Goal: Transaction & Acquisition: Book appointment/travel/reservation

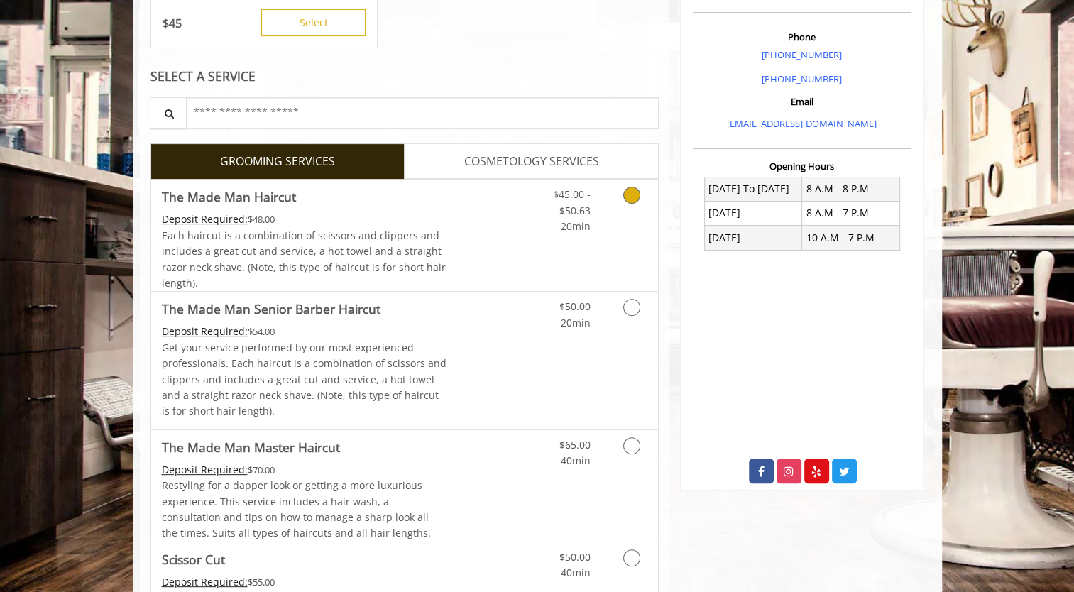
scroll to position [426, 0]
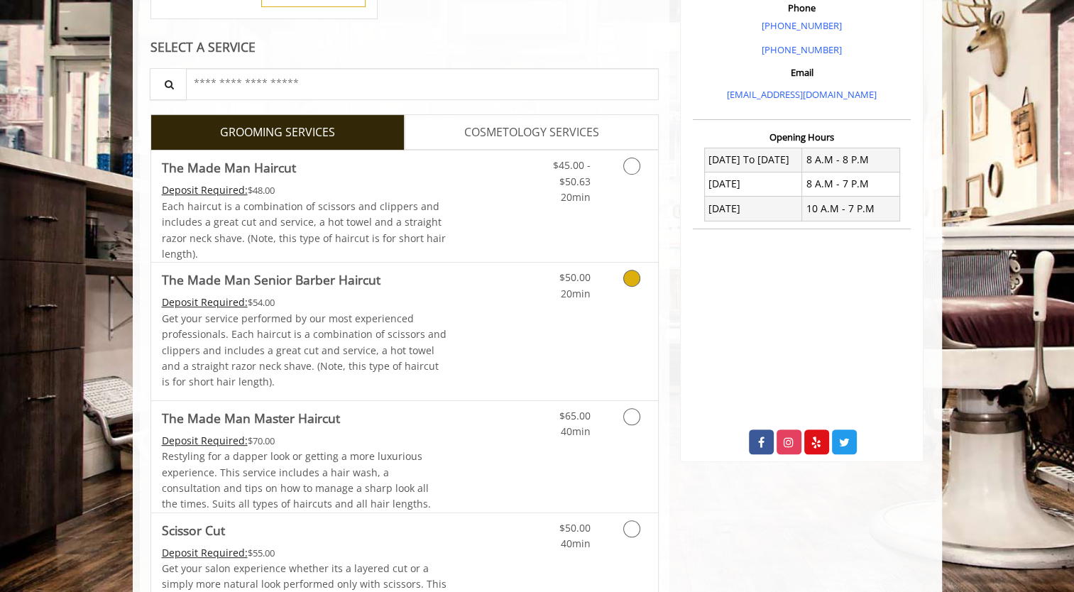
click at [642, 283] on link "Grooming services" at bounding box center [629, 282] width 36 height 39
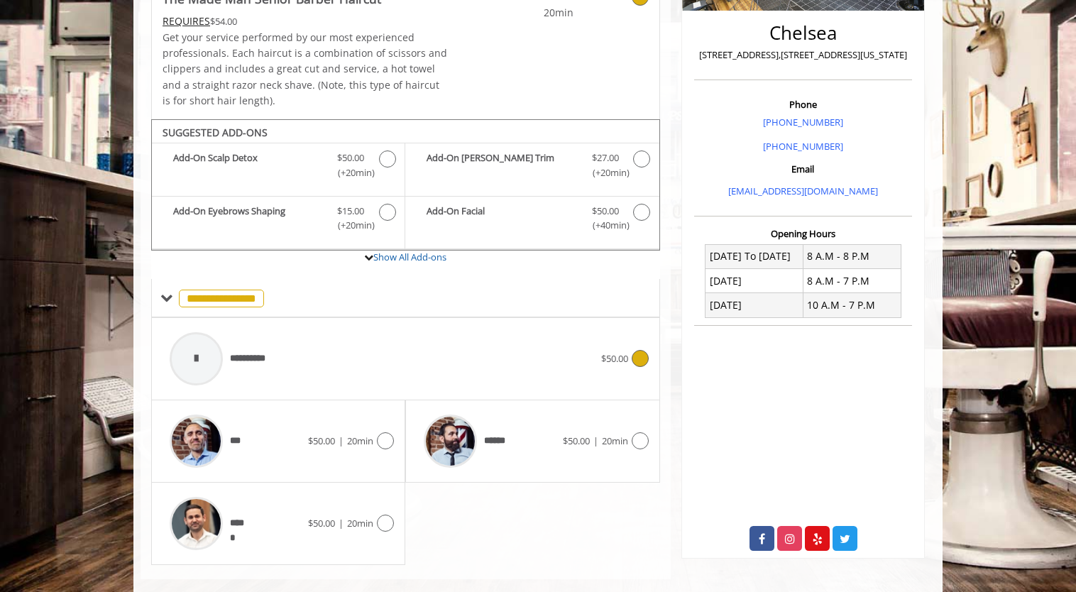
scroll to position [349, 0]
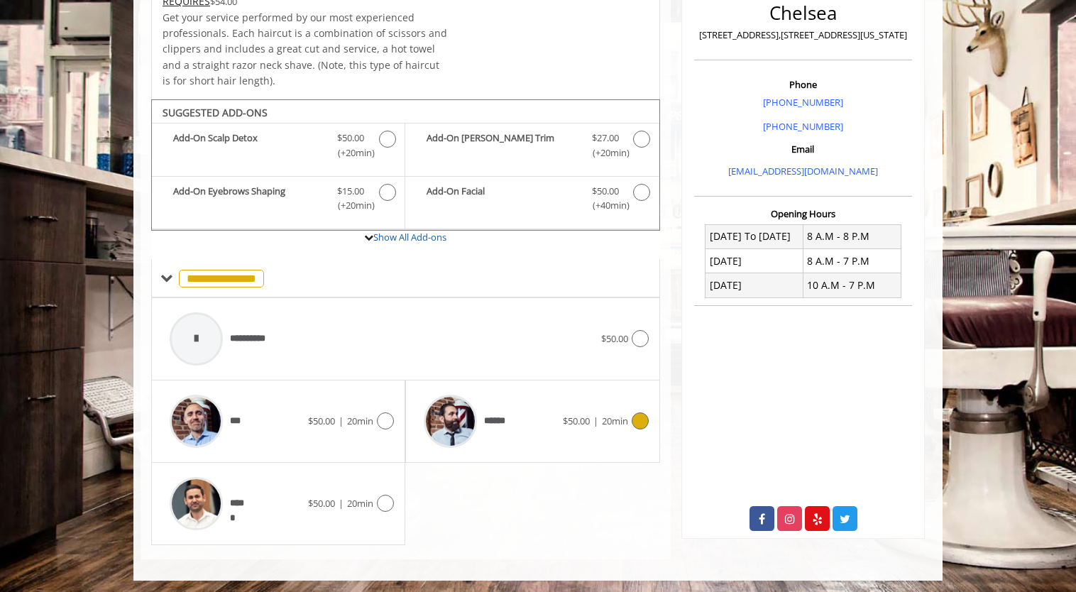
click at [645, 415] on icon at bounding box center [640, 421] width 17 height 17
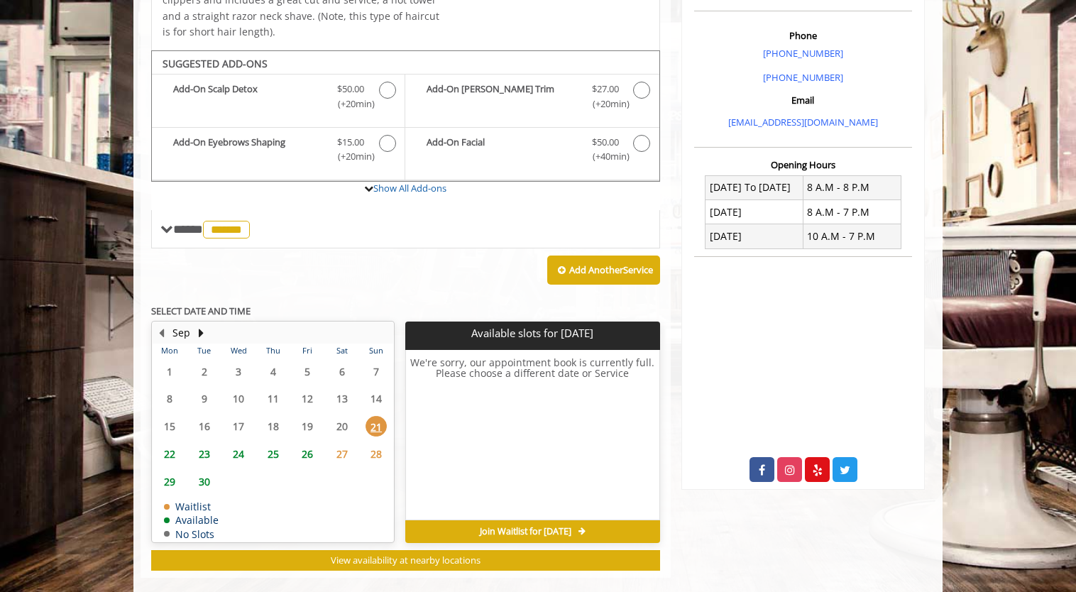
scroll to position [416, 0]
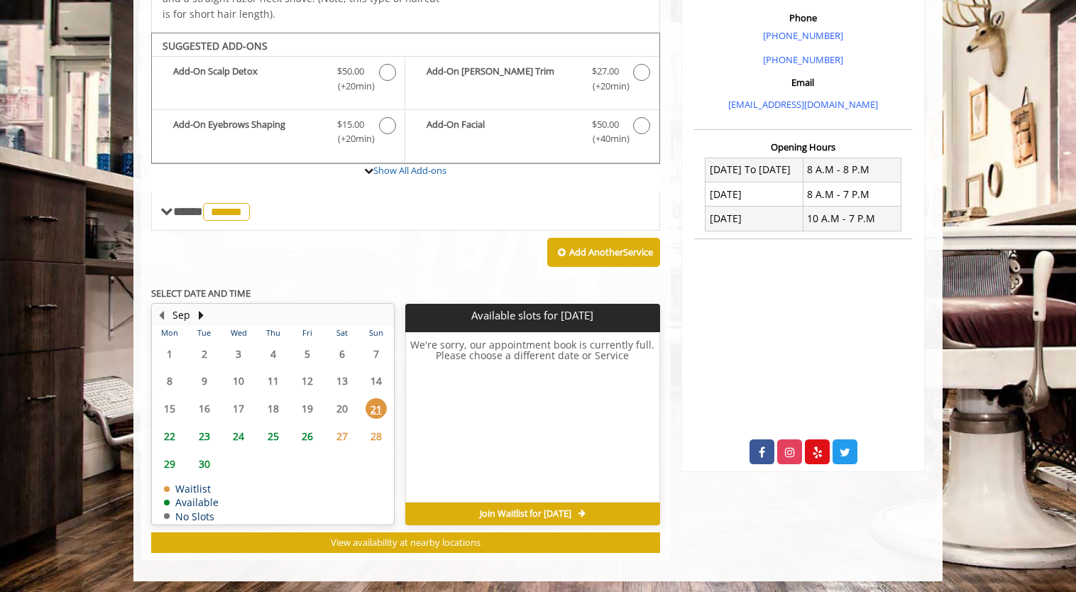
click at [234, 434] on span "24" at bounding box center [238, 436] width 21 height 21
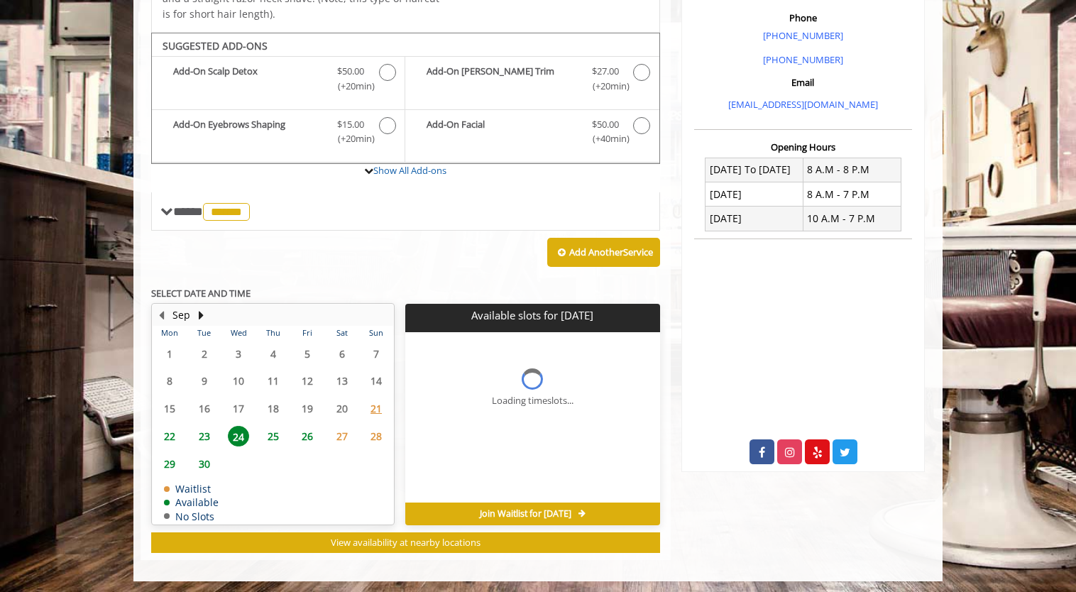
scroll to position [437, 0]
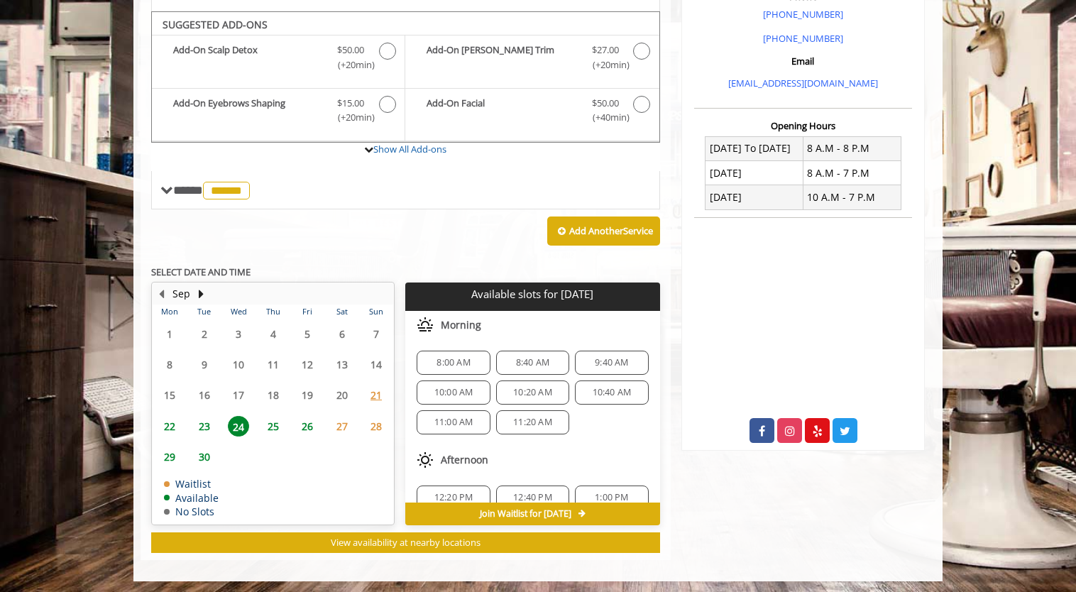
click at [548, 364] on span "8:40 AM" at bounding box center [533, 362] width 60 height 11
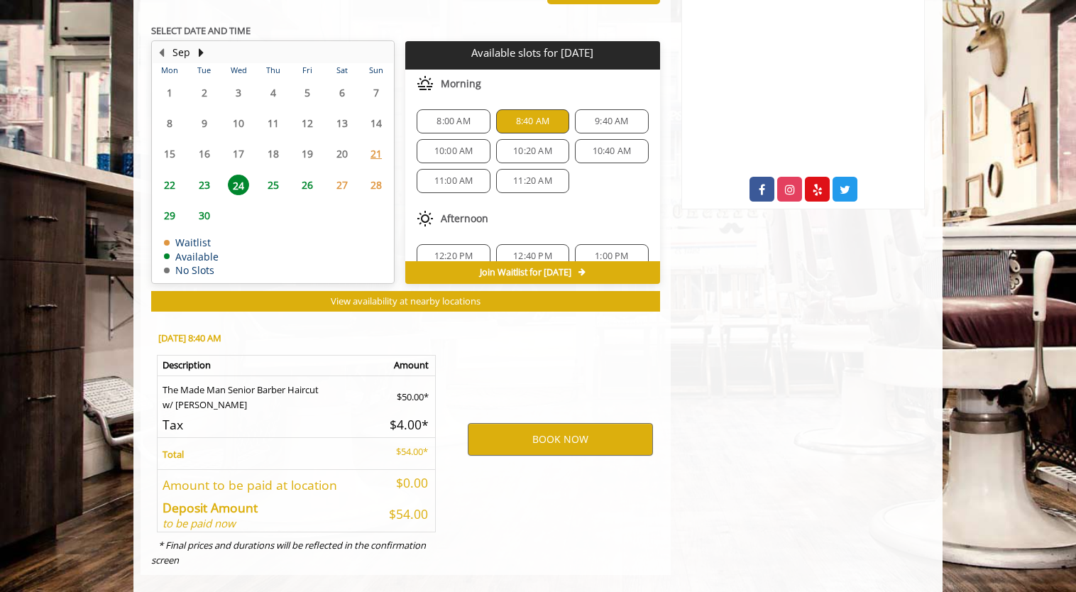
scroll to position [693, 0]
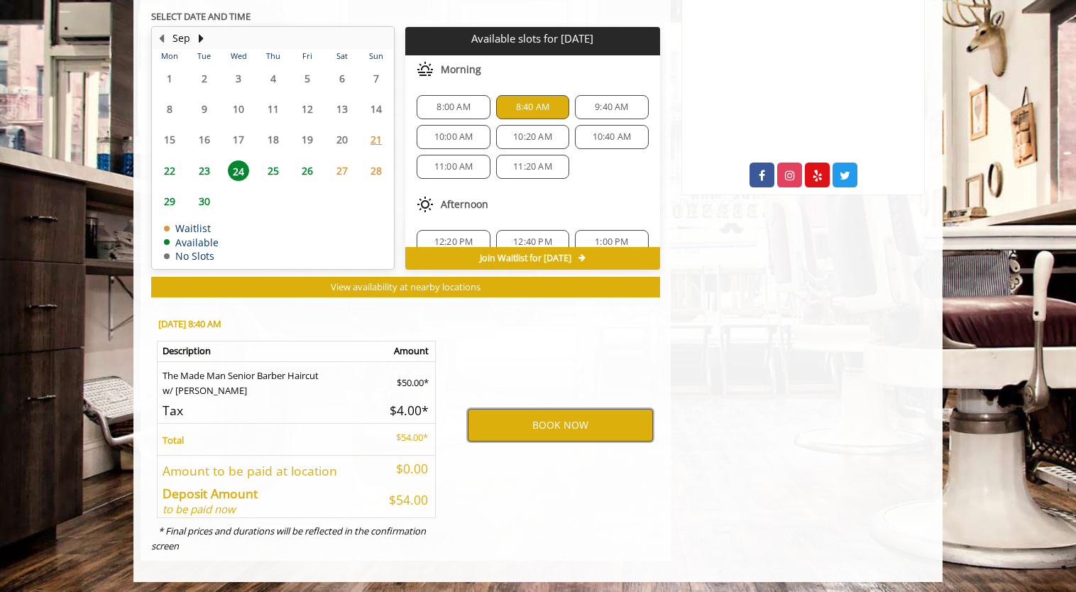
click at [549, 422] on button "BOOK NOW" at bounding box center [560, 425] width 185 height 33
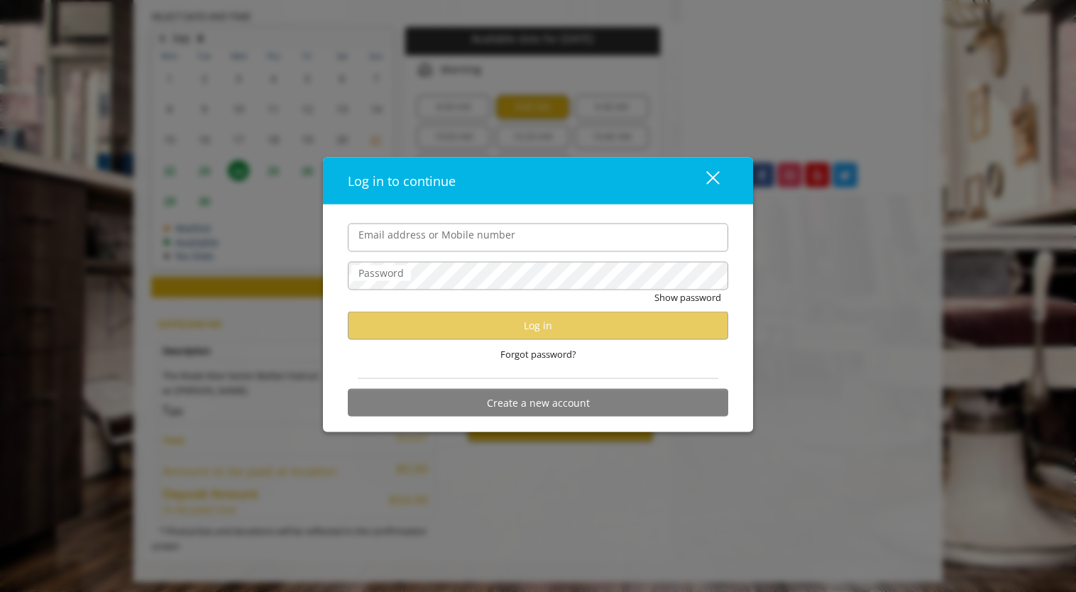
click at [474, 241] on input "Email address or Mobile number" at bounding box center [538, 237] width 381 height 28
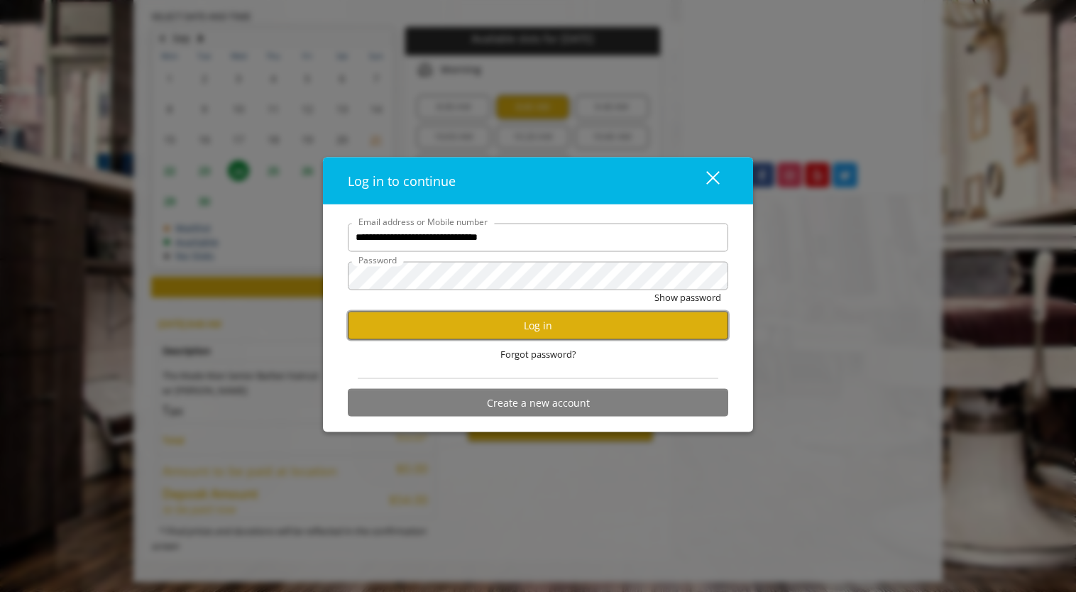
click at [652, 320] on button "Log in" at bounding box center [538, 326] width 381 height 28
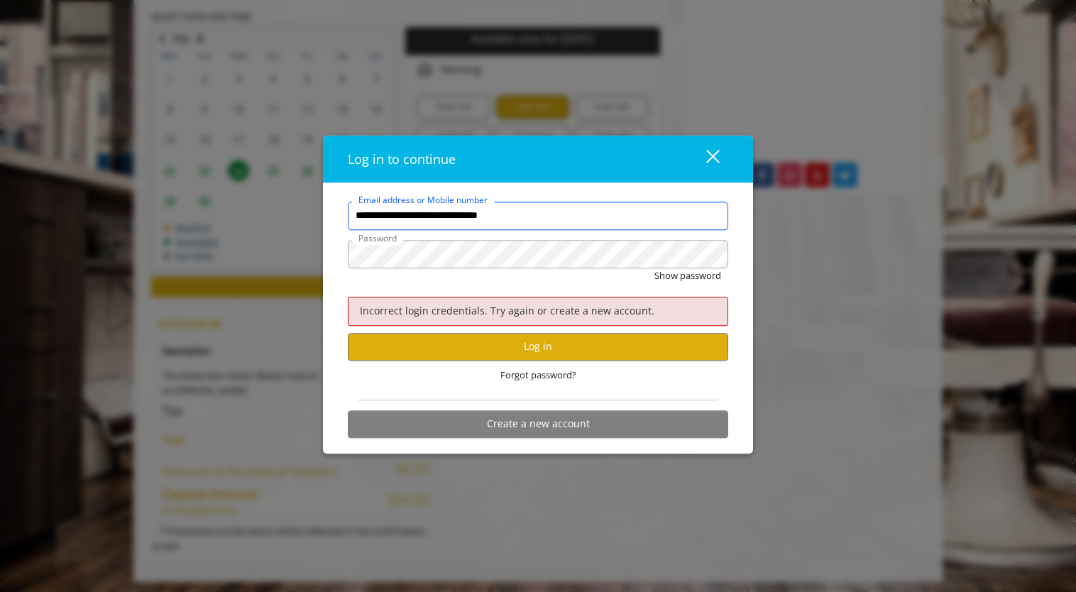
click at [571, 219] on input "**********" at bounding box center [538, 216] width 381 height 28
click at [558, 217] on input "**********" at bounding box center [538, 216] width 381 height 28
type input "**********"
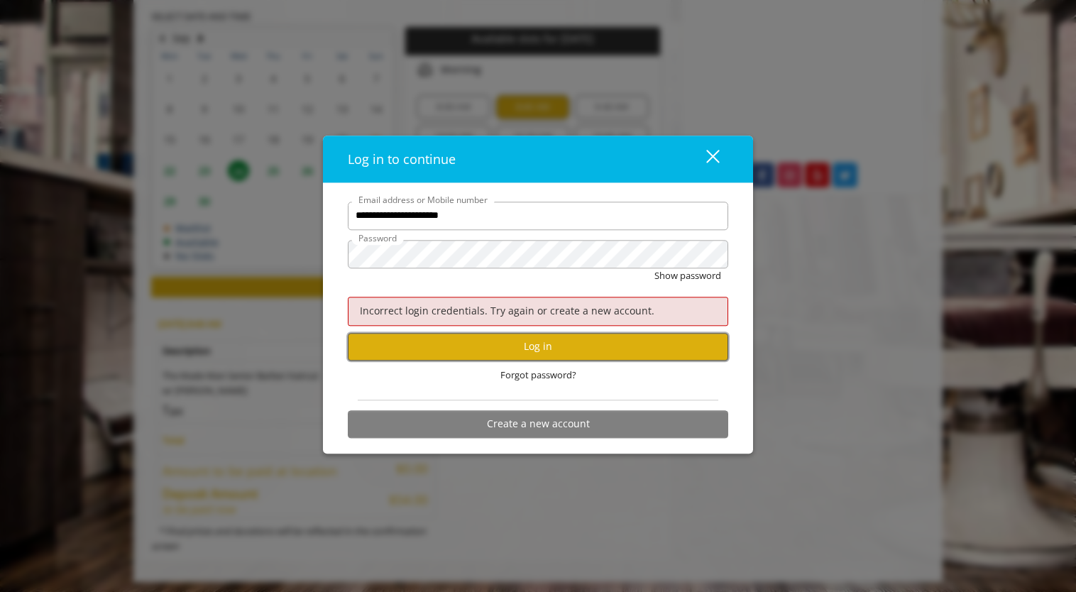
click at [560, 347] on button "Log in" at bounding box center [538, 347] width 381 height 28
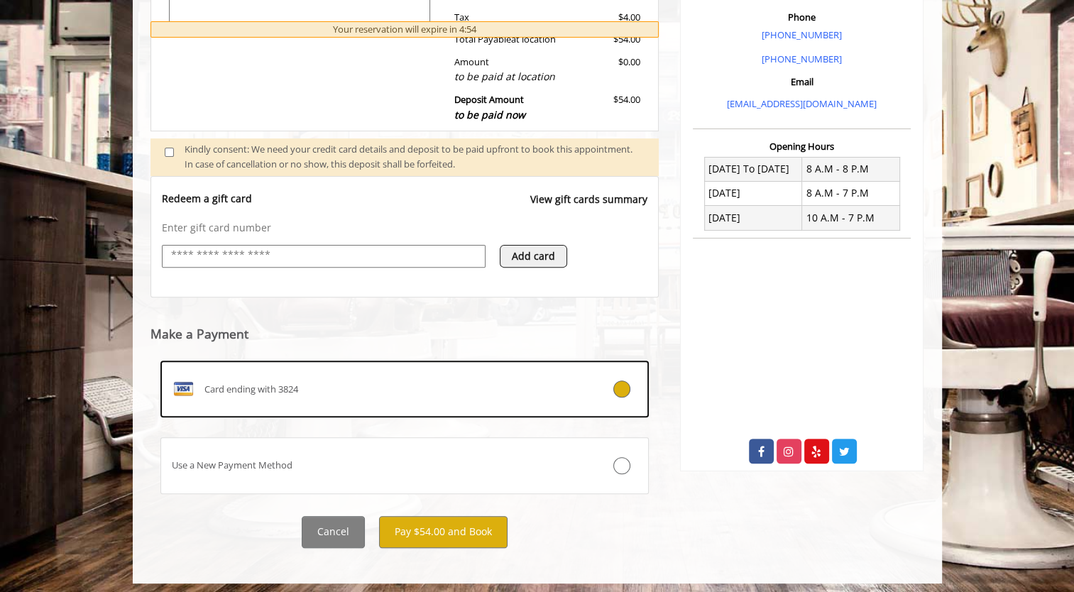
scroll to position [420, 0]
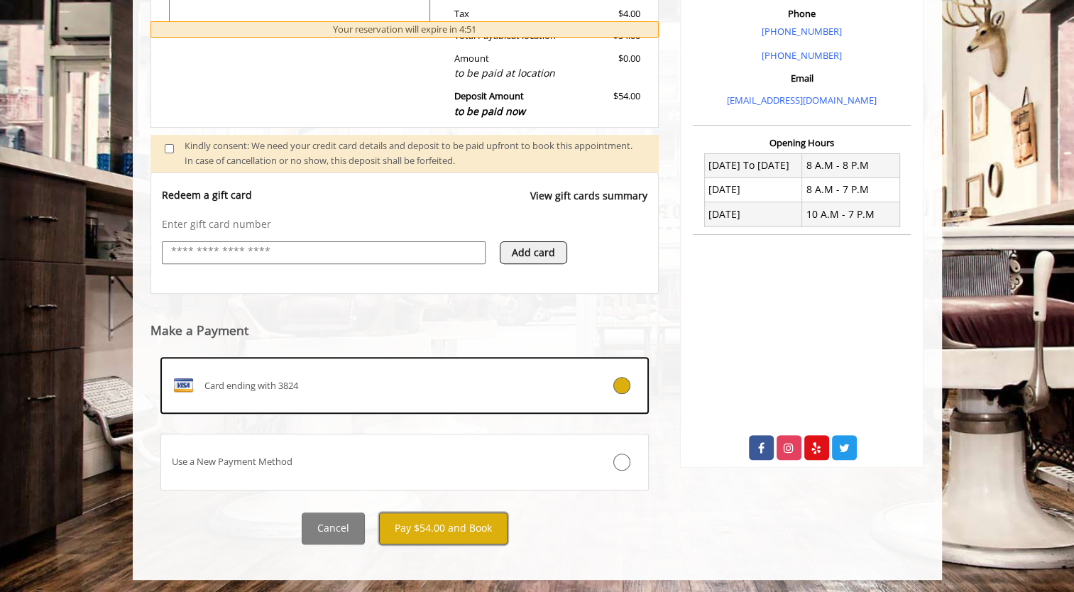
click at [427, 525] on button "Pay $54.00 and Book" at bounding box center [443, 529] width 129 height 32
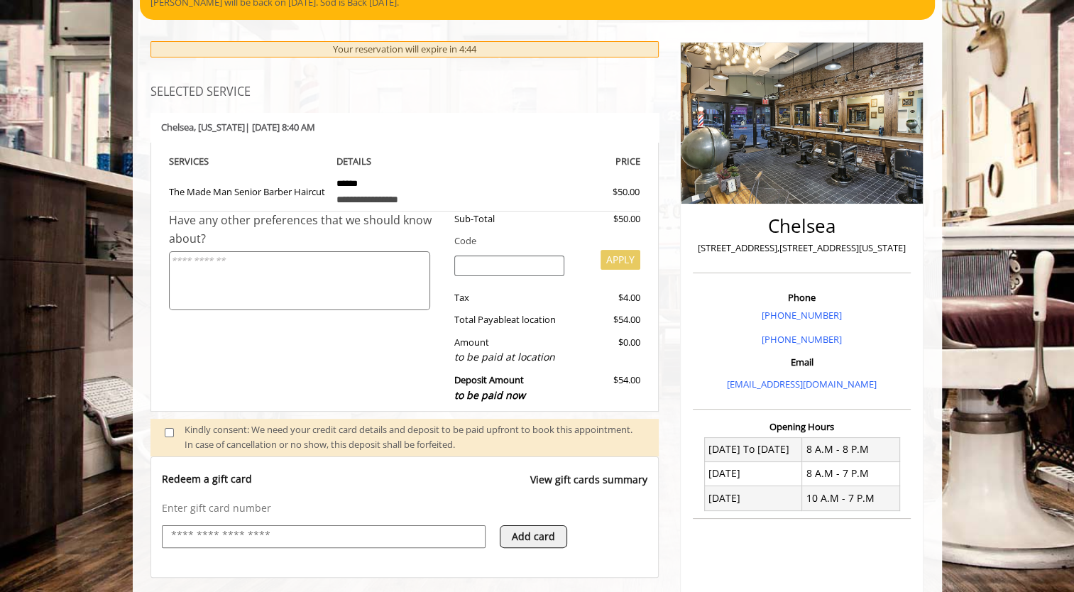
scroll to position [0, 0]
